Goal: Task Accomplishment & Management: Manage account settings

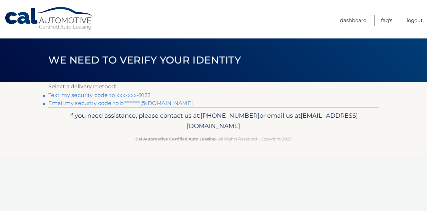
click at [111, 95] on link "Text my security code to xxx-xxx-9122" at bounding box center [99, 95] width 102 height 6
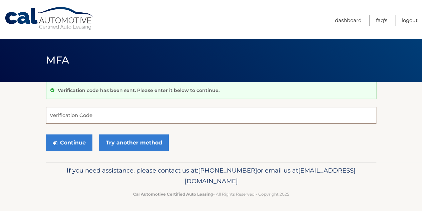
click at [96, 116] on input "Verification Code" at bounding box center [211, 115] width 330 height 17
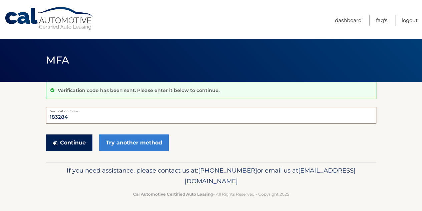
type input "183284"
click at [65, 146] on button "Continue" at bounding box center [69, 142] width 46 height 17
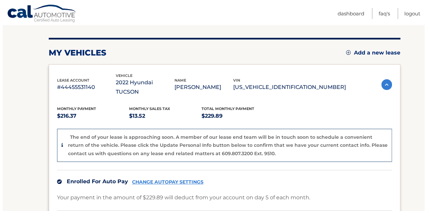
scroll to position [173, 0]
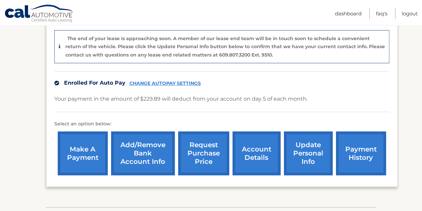
click at [208, 136] on link "request purchase price" at bounding box center [203, 153] width 51 height 44
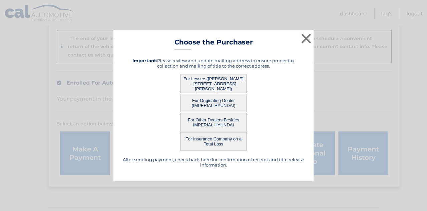
click at [235, 88] on button "For Lessee (BRIANNA RICE - 65 Roberts Rd, , Ashland, MA 01721)" at bounding box center [213, 83] width 67 height 18
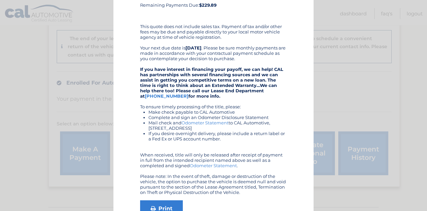
scroll to position [150, 0]
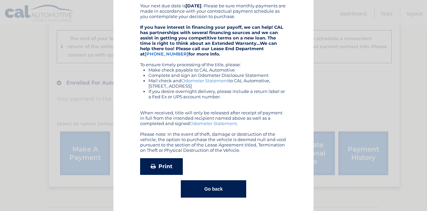
click at [173, 164] on link "Print" at bounding box center [161, 166] width 43 height 17
